Goal: Task Accomplishment & Management: Manage account settings

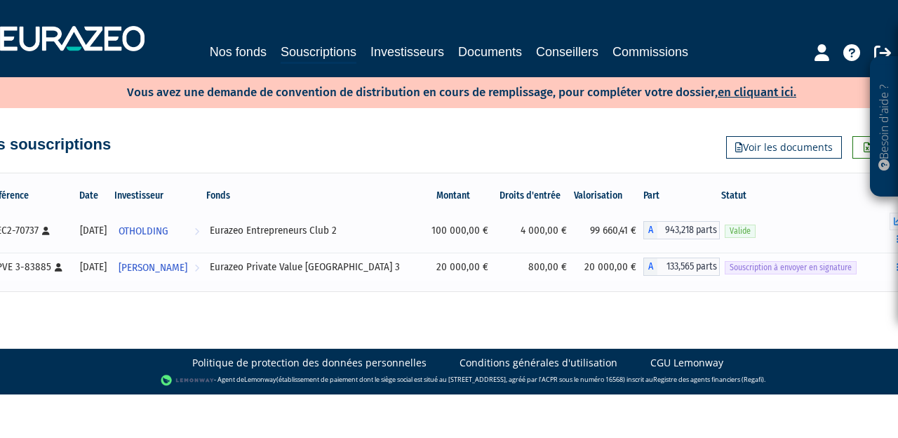
click at [829, 267] on span "Souscription à envoyer en signature" at bounding box center [791, 267] width 132 height 13
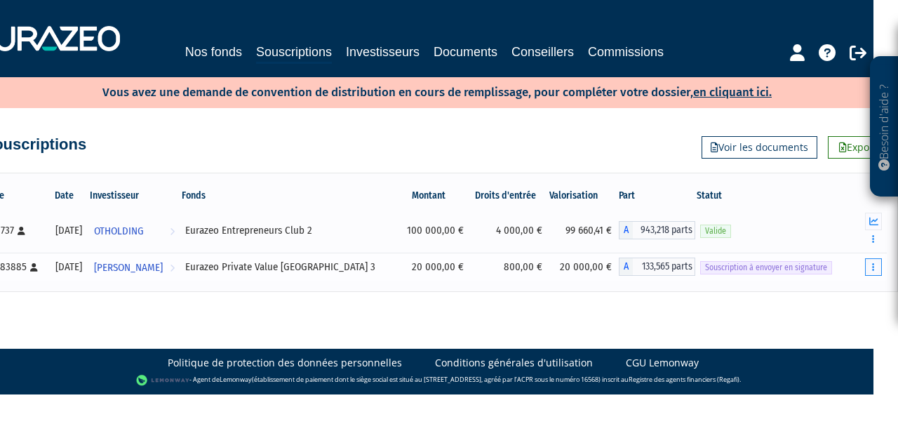
click at [874, 269] on icon "button" at bounding box center [873, 266] width 2 height 9
click at [870, 272] on button "button" at bounding box center [873, 267] width 17 height 18
click at [871, 265] on button "button" at bounding box center [873, 267] width 17 height 18
click at [151, 267] on span "Kévin Flochlay" at bounding box center [128, 268] width 69 height 26
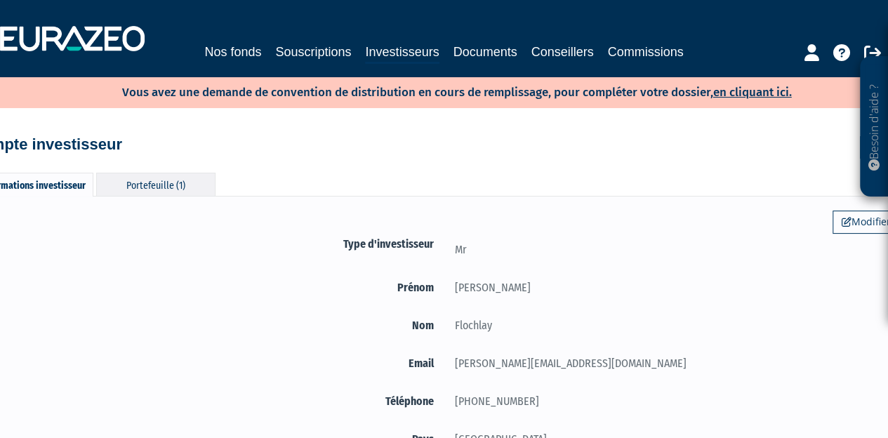
click at [146, 179] on div "Portefeuille (1)" at bounding box center [155, 184] width 119 height 23
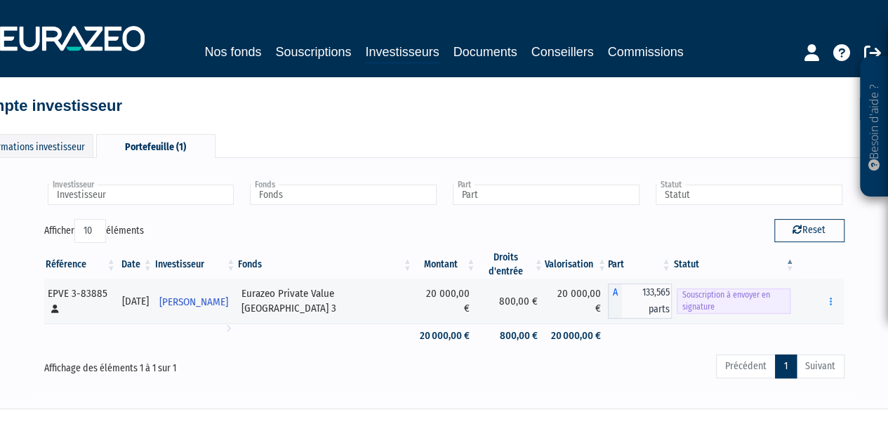
scroll to position [43, 0]
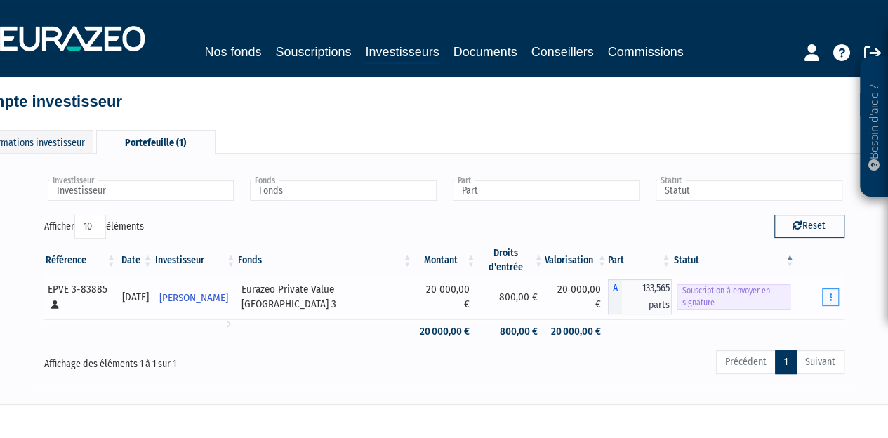
click at [835, 291] on button "button" at bounding box center [830, 297] width 17 height 18
click at [799, 319] on link "Envoyer à signer" at bounding box center [794, 322] width 80 height 23
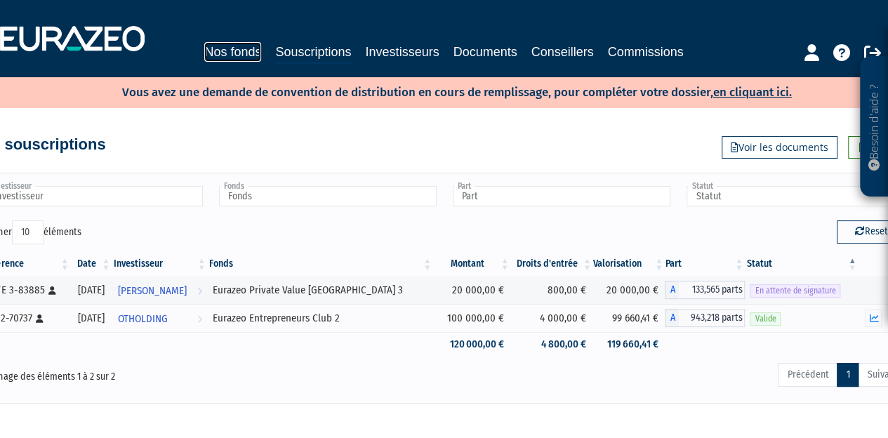
click at [235, 48] on link "Nos fonds" at bounding box center [232, 52] width 57 height 20
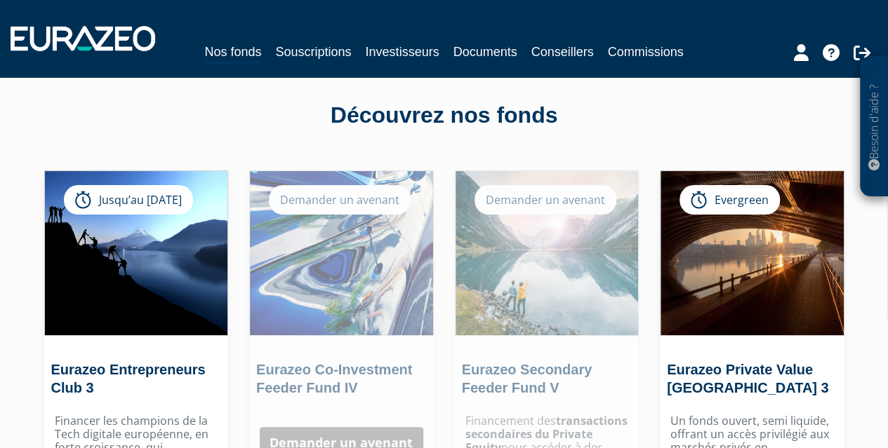
scroll to position [50, 0]
